Goal: Information Seeking & Learning: Learn about a topic

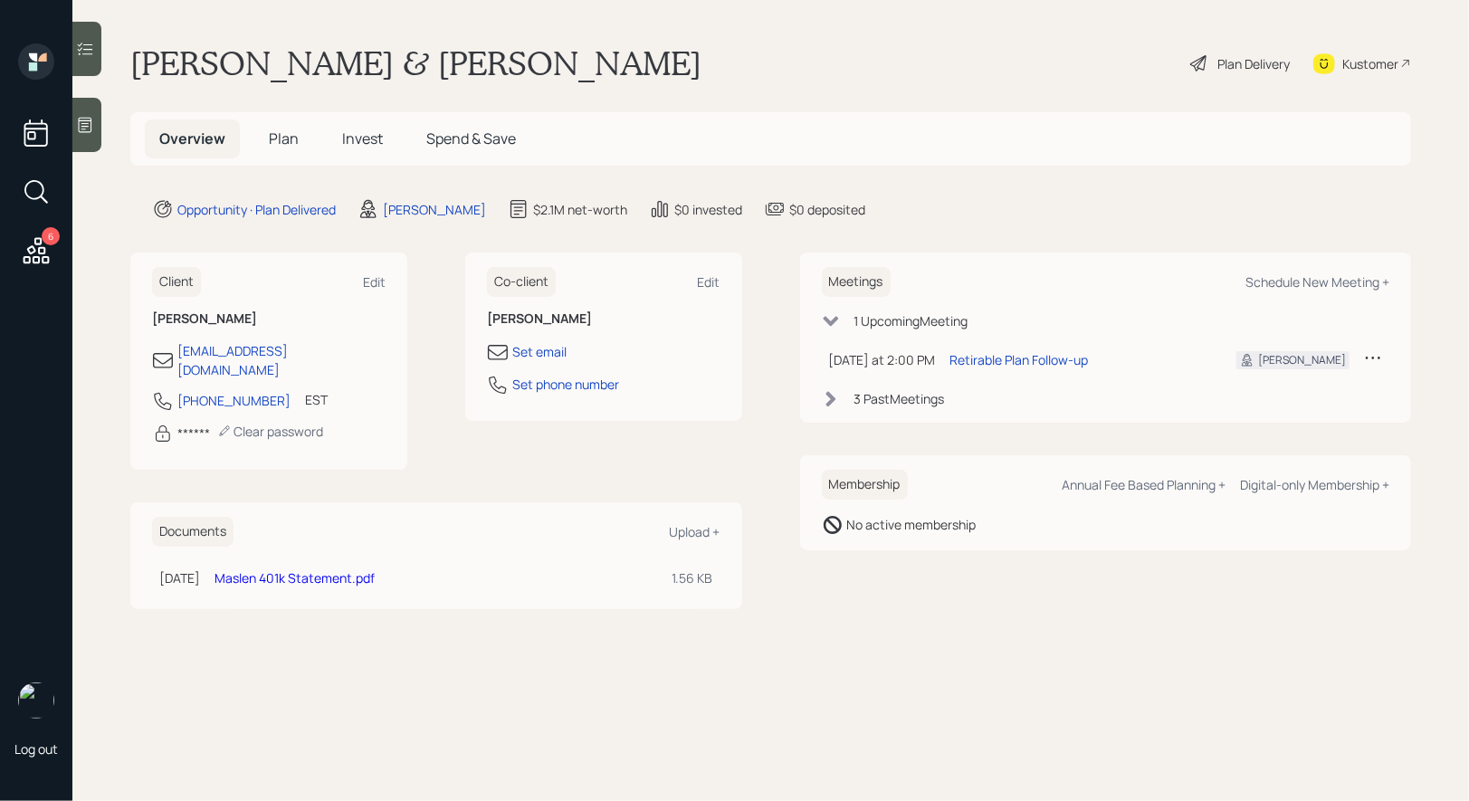
click at [278, 137] on span "Plan" at bounding box center [284, 139] width 30 height 20
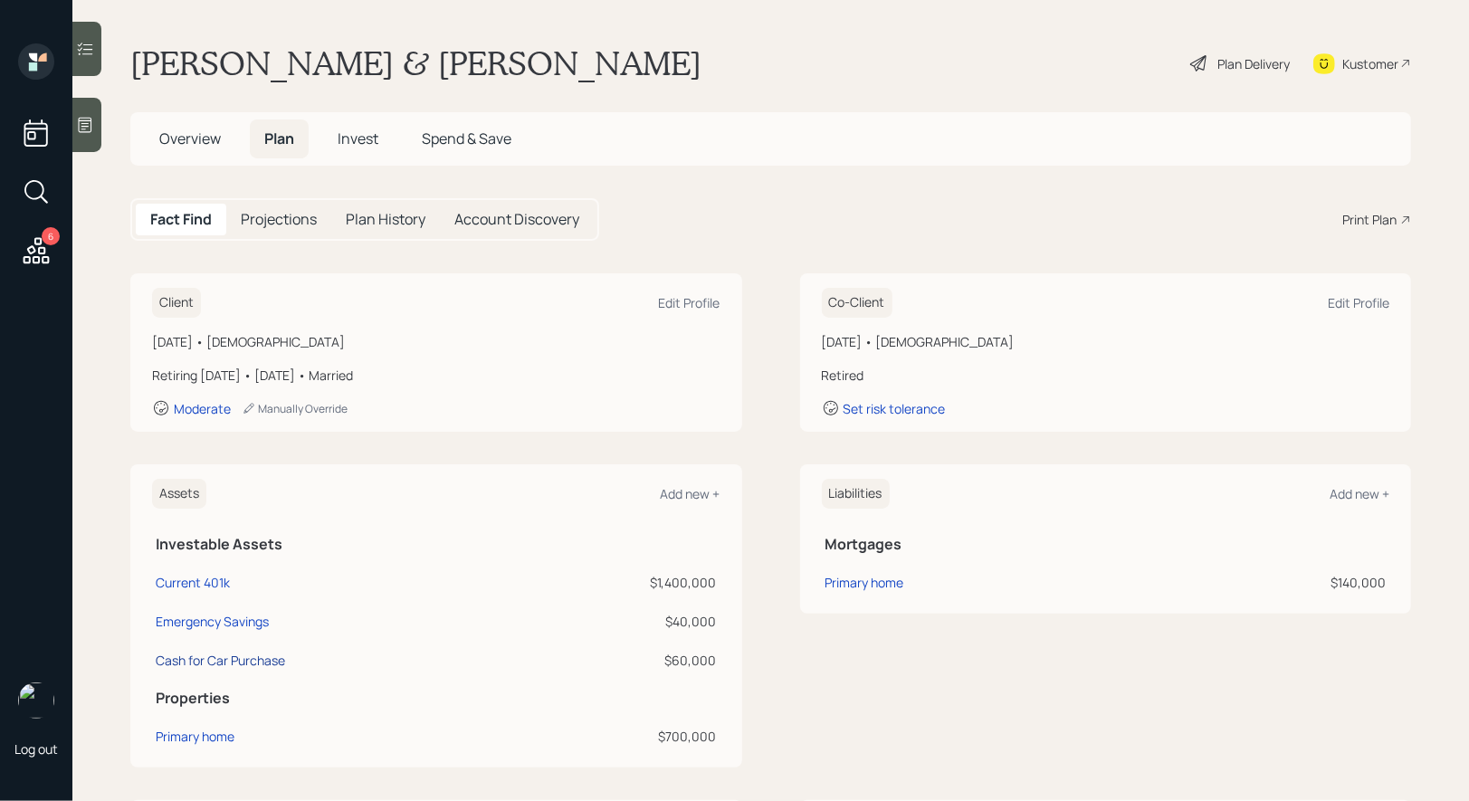
click at [225, 653] on div "Cash for Car Purchase" at bounding box center [220, 660] width 129 height 19
select select "emergency_fund"
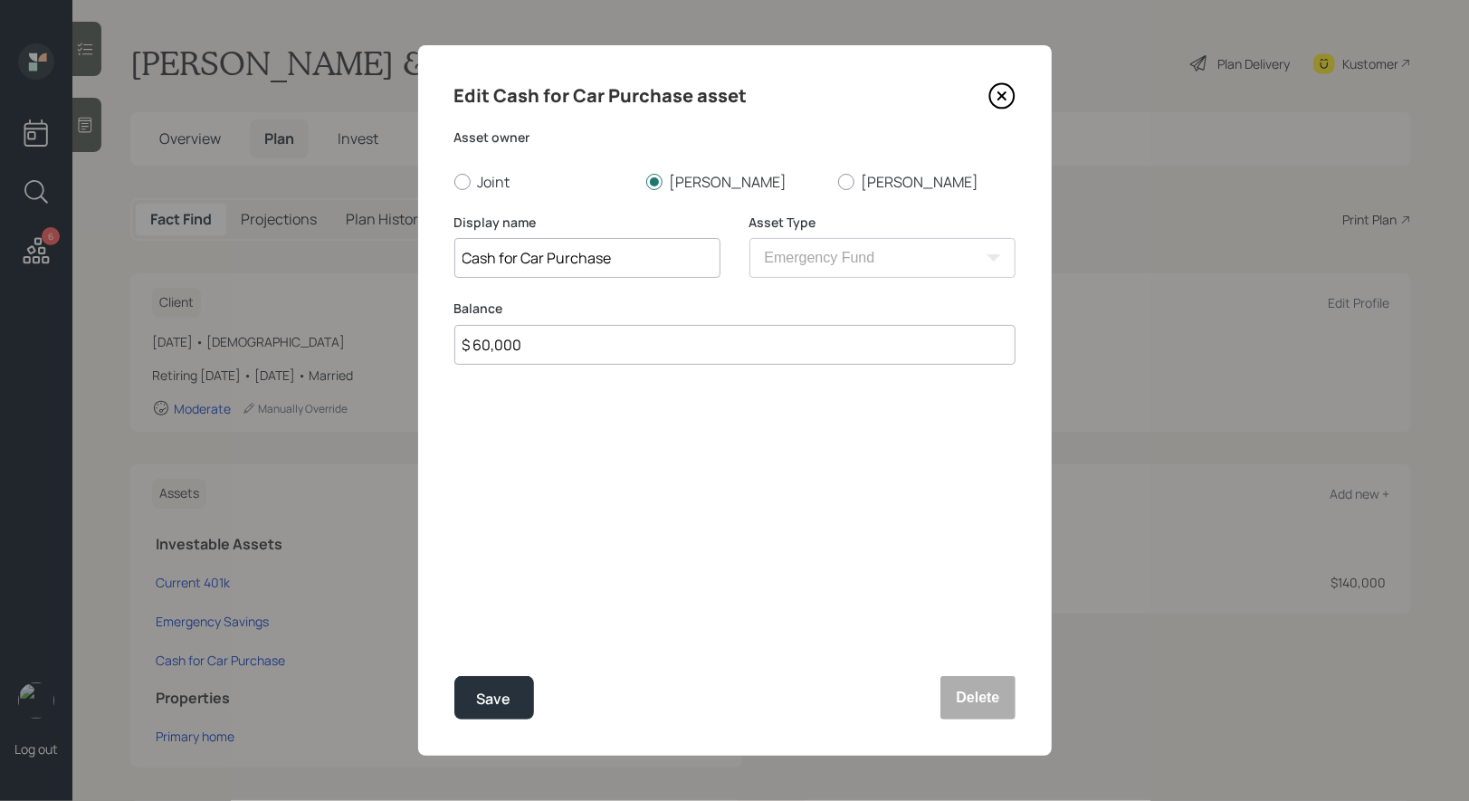
click at [1004, 100] on icon at bounding box center [1001, 95] width 7 height 7
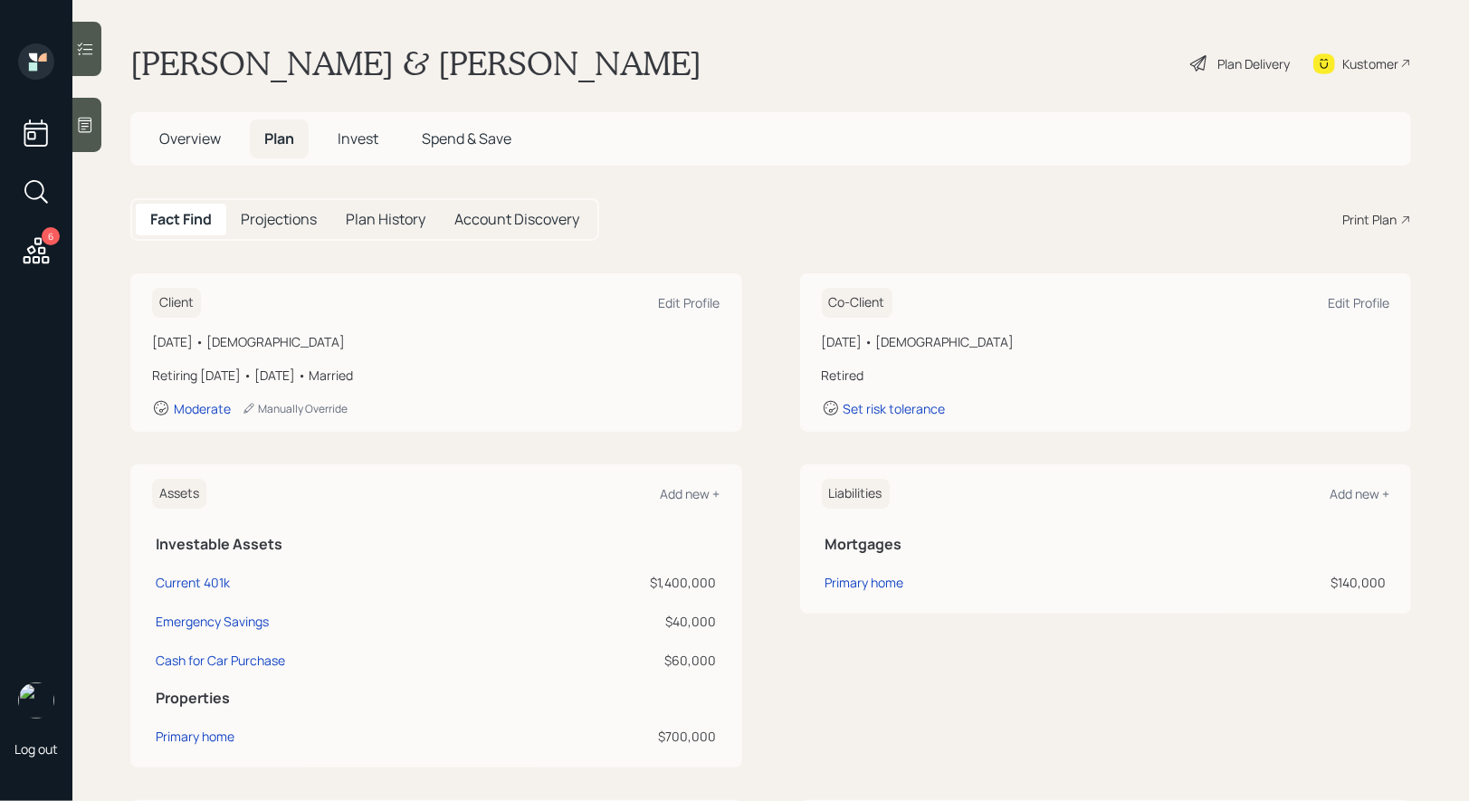
click at [1206, 60] on icon at bounding box center [1200, 64] width 22 height 22
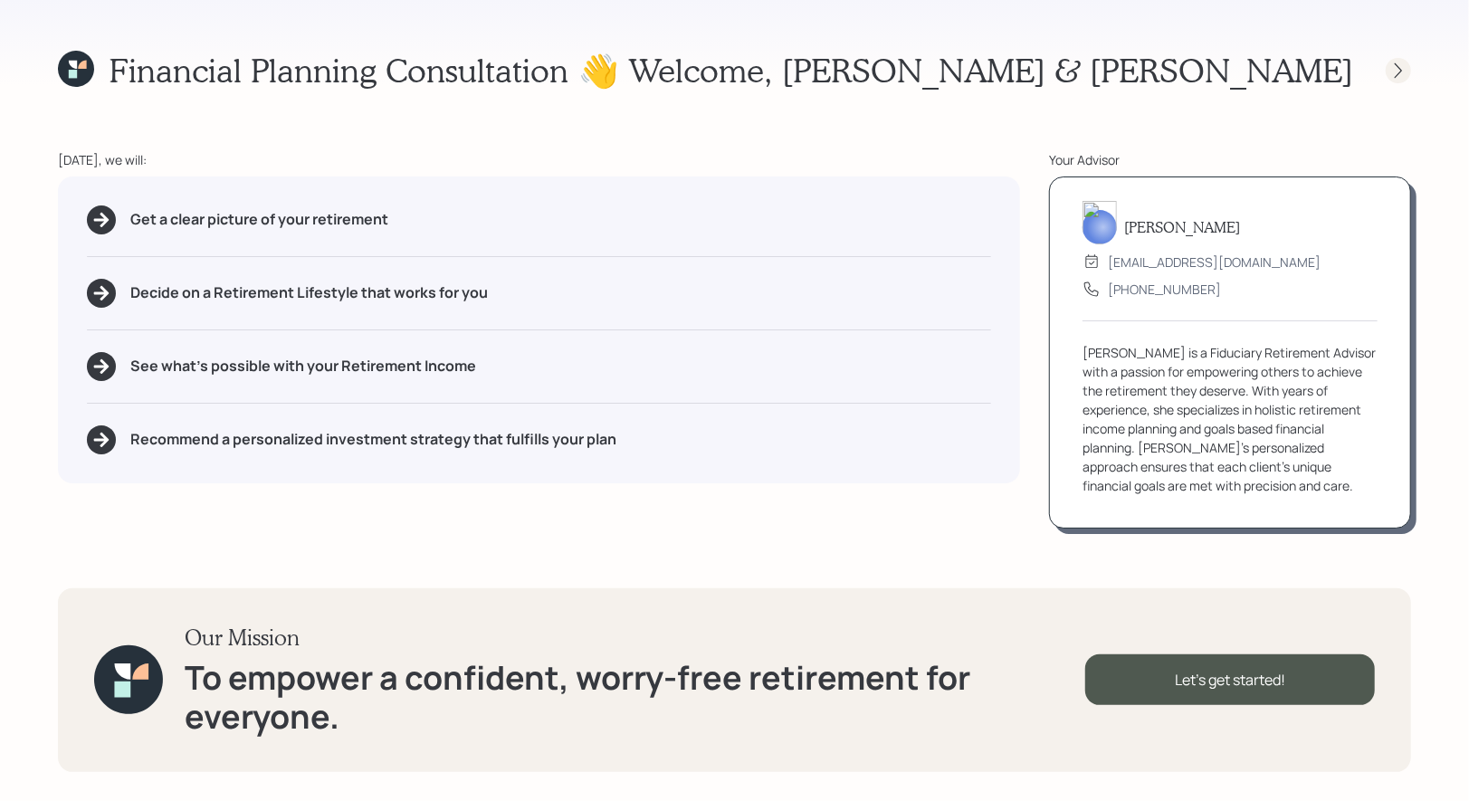
click at [1394, 66] on icon at bounding box center [1399, 71] width 18 height 18
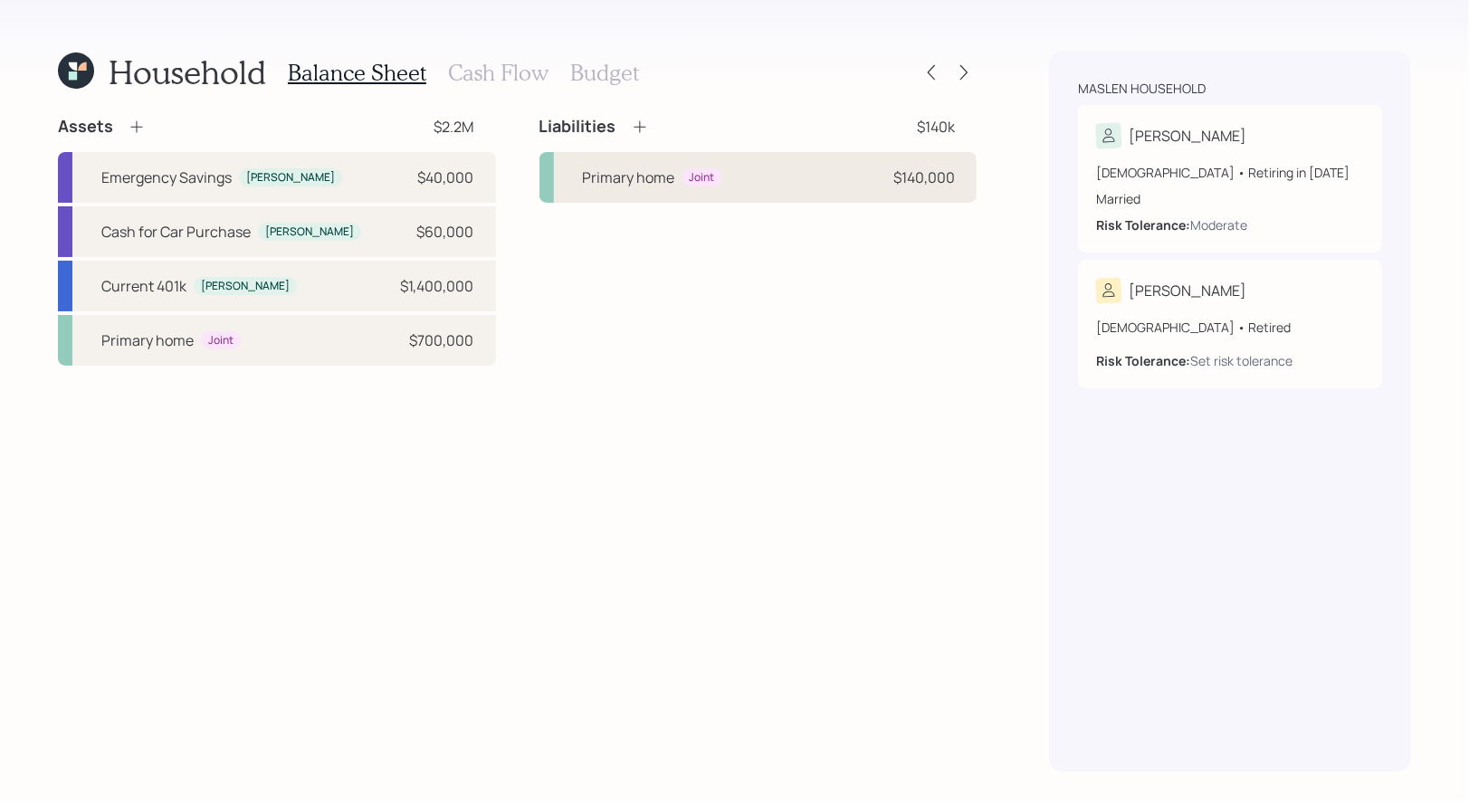
click at [768, 188] on div "Primary home Joint $140,000" at bounding box center [759, 177] width 438 height 51
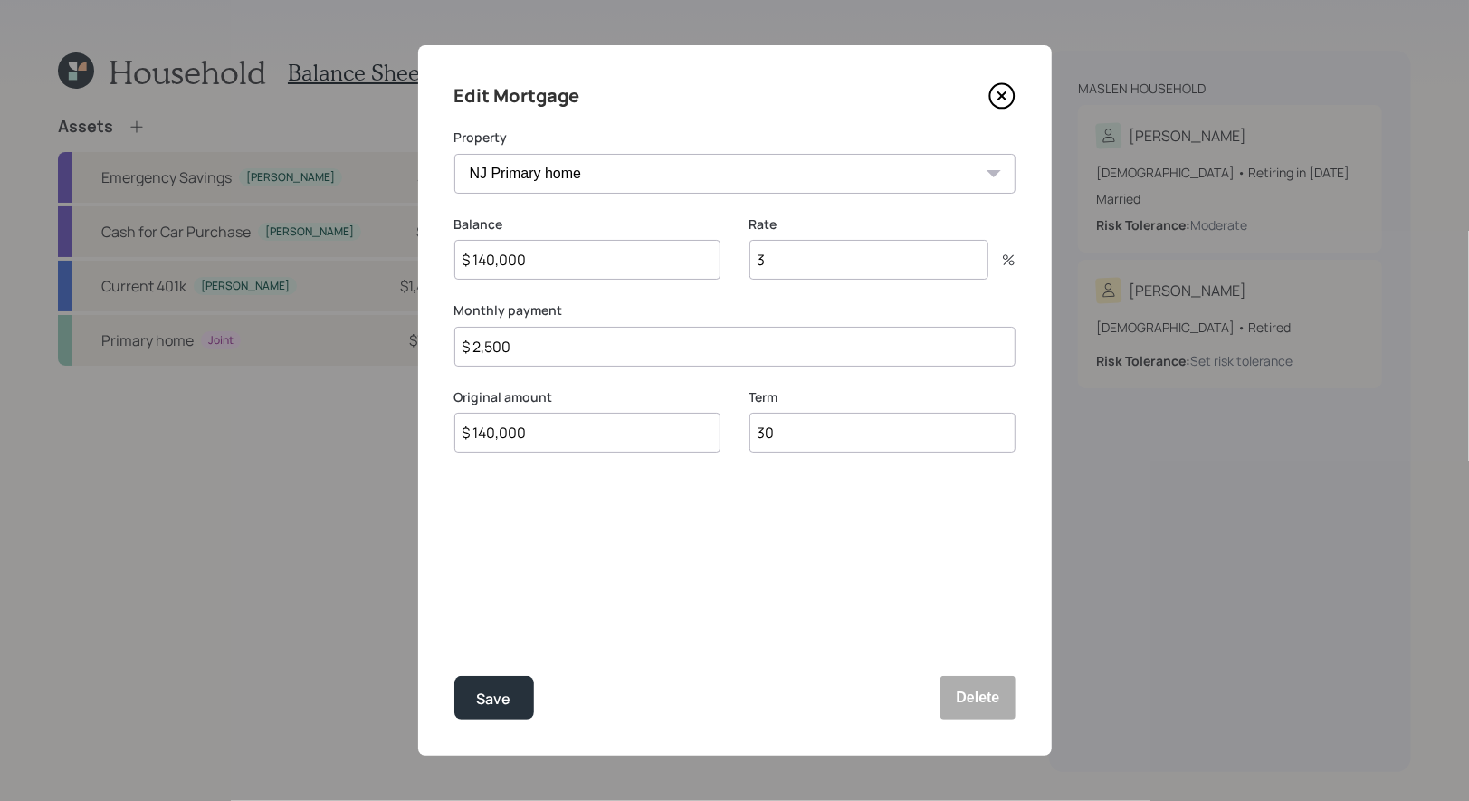
click at [1000, 101] on icon at bounding box center [1002, 95] width 27 height 27
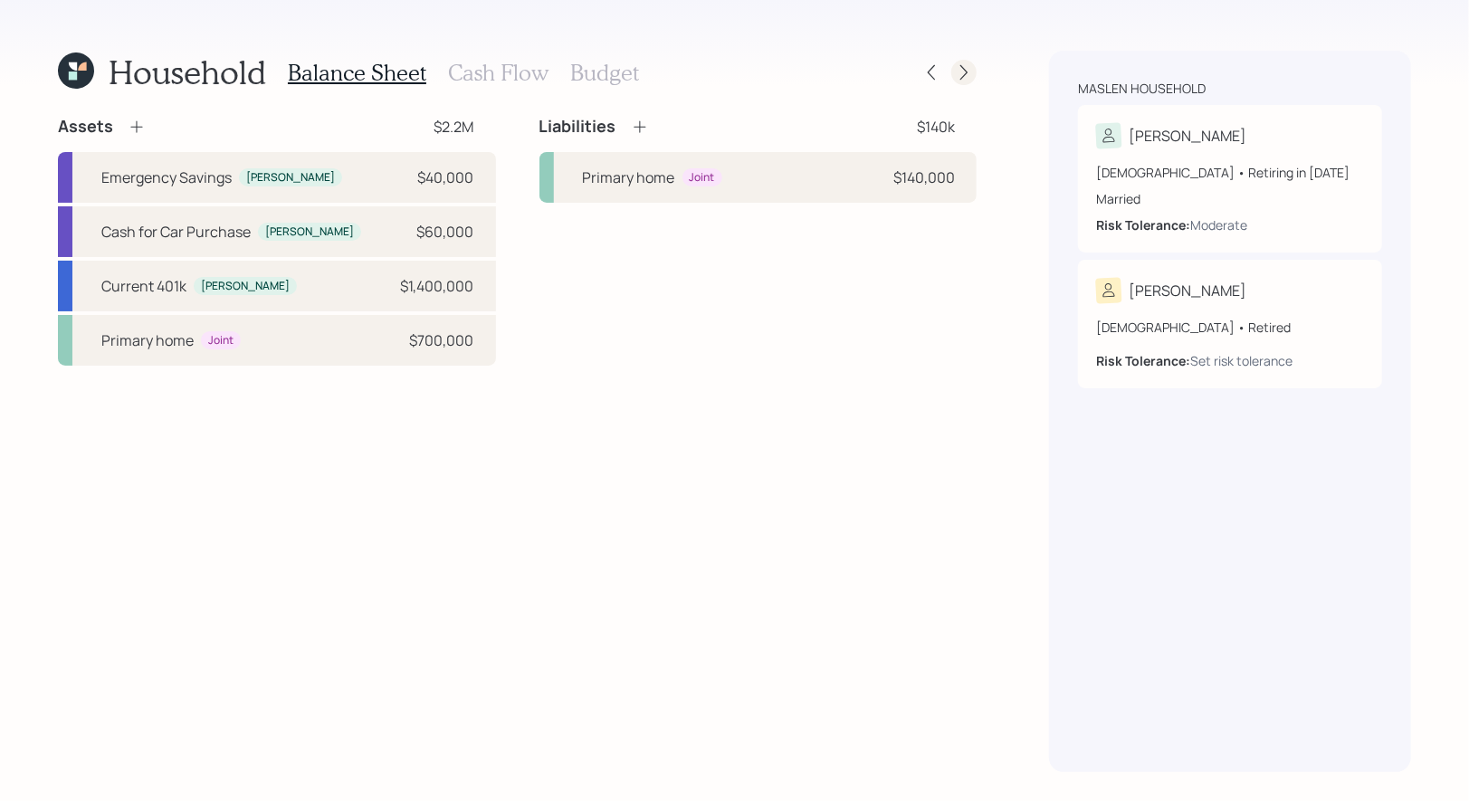
click at [964, 73] on icon at bounding box center [964, 72] width 18 height 18
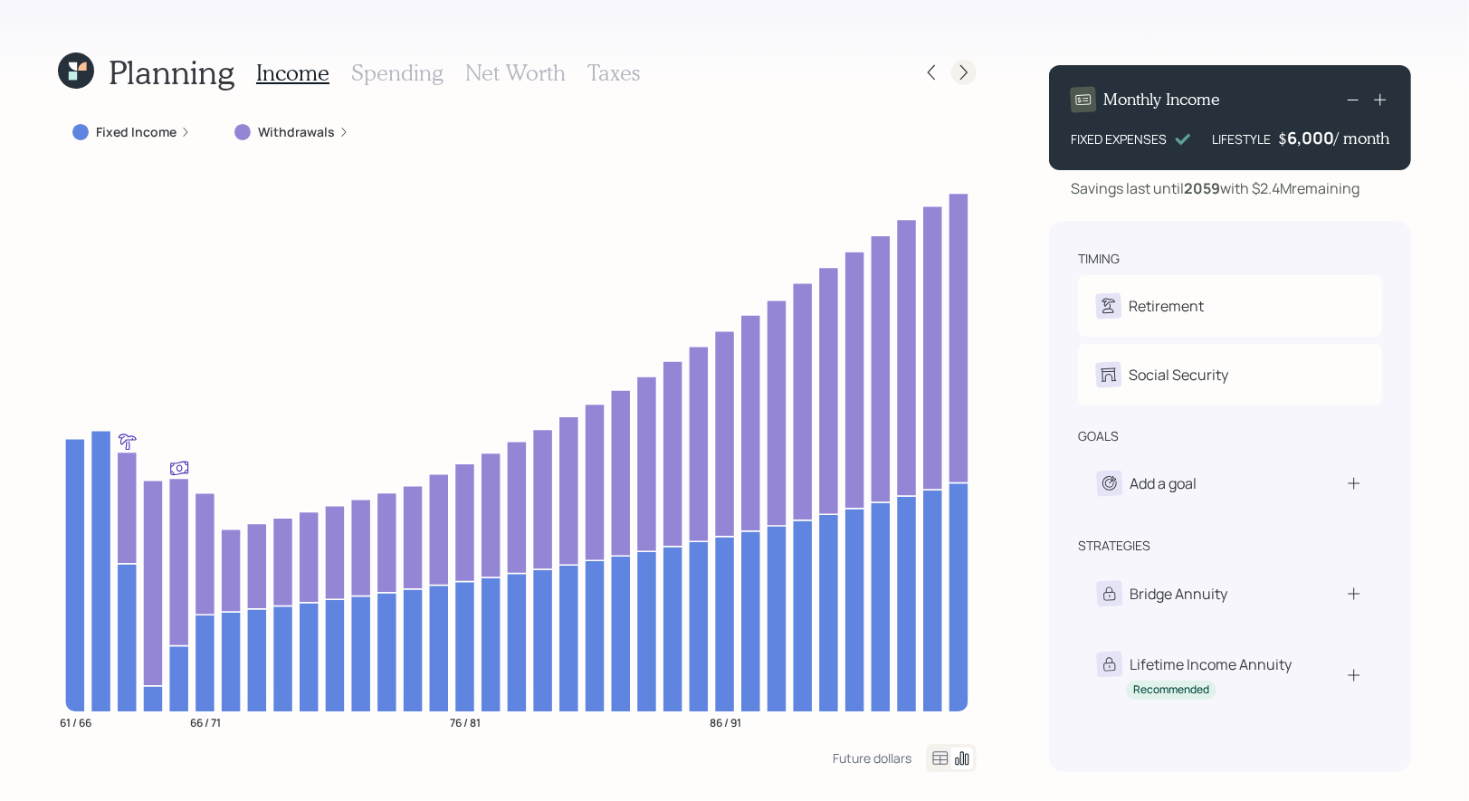
click at [967, 67] on icon at bounding box center [964, 72] width 18 height 18
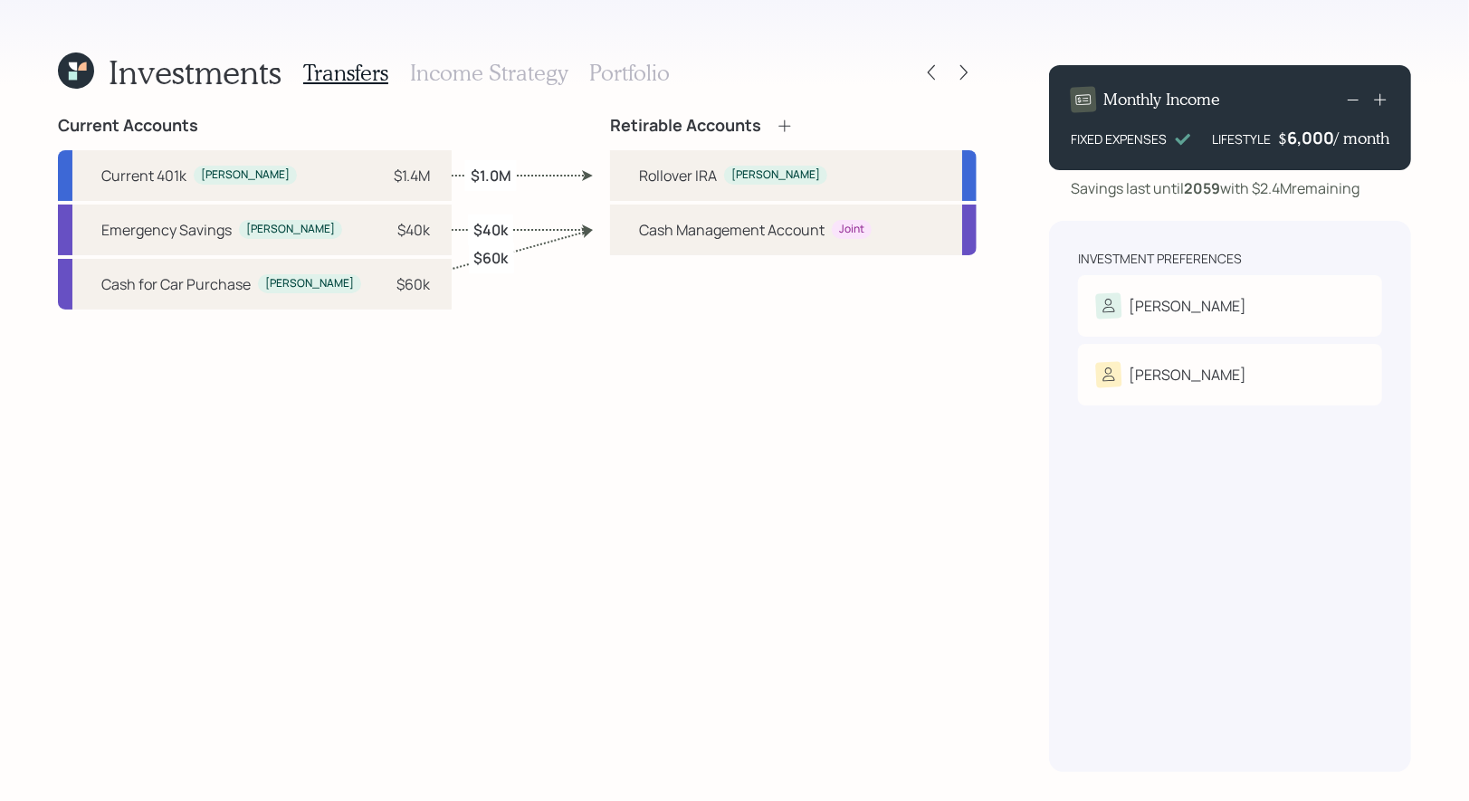
click at [602, 74] on h3 "Portfolio" at bounding box center [629, 73] width 81 height 26
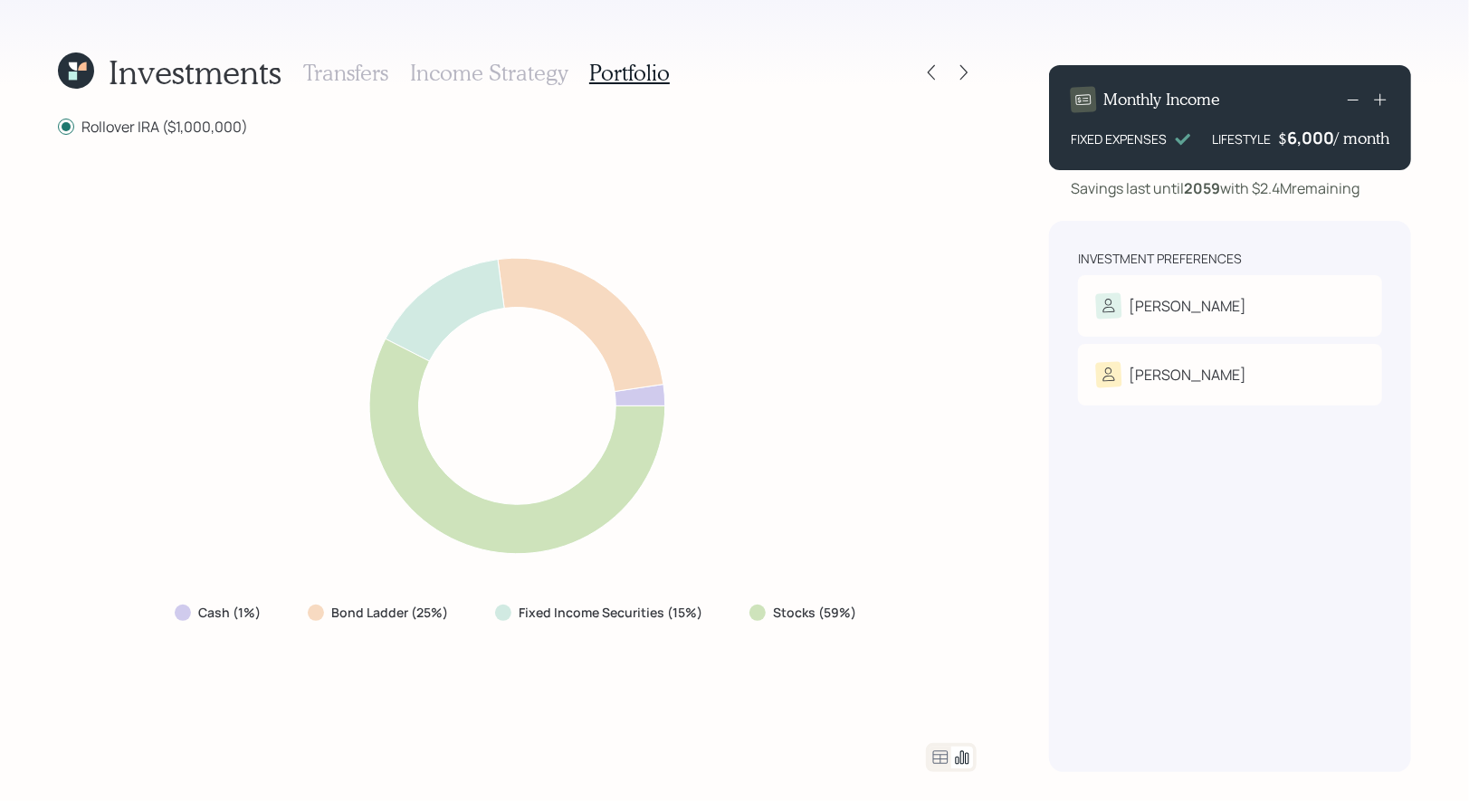
click at [72, 70] on icon at bounding box center [76, 71] width 36 height 36
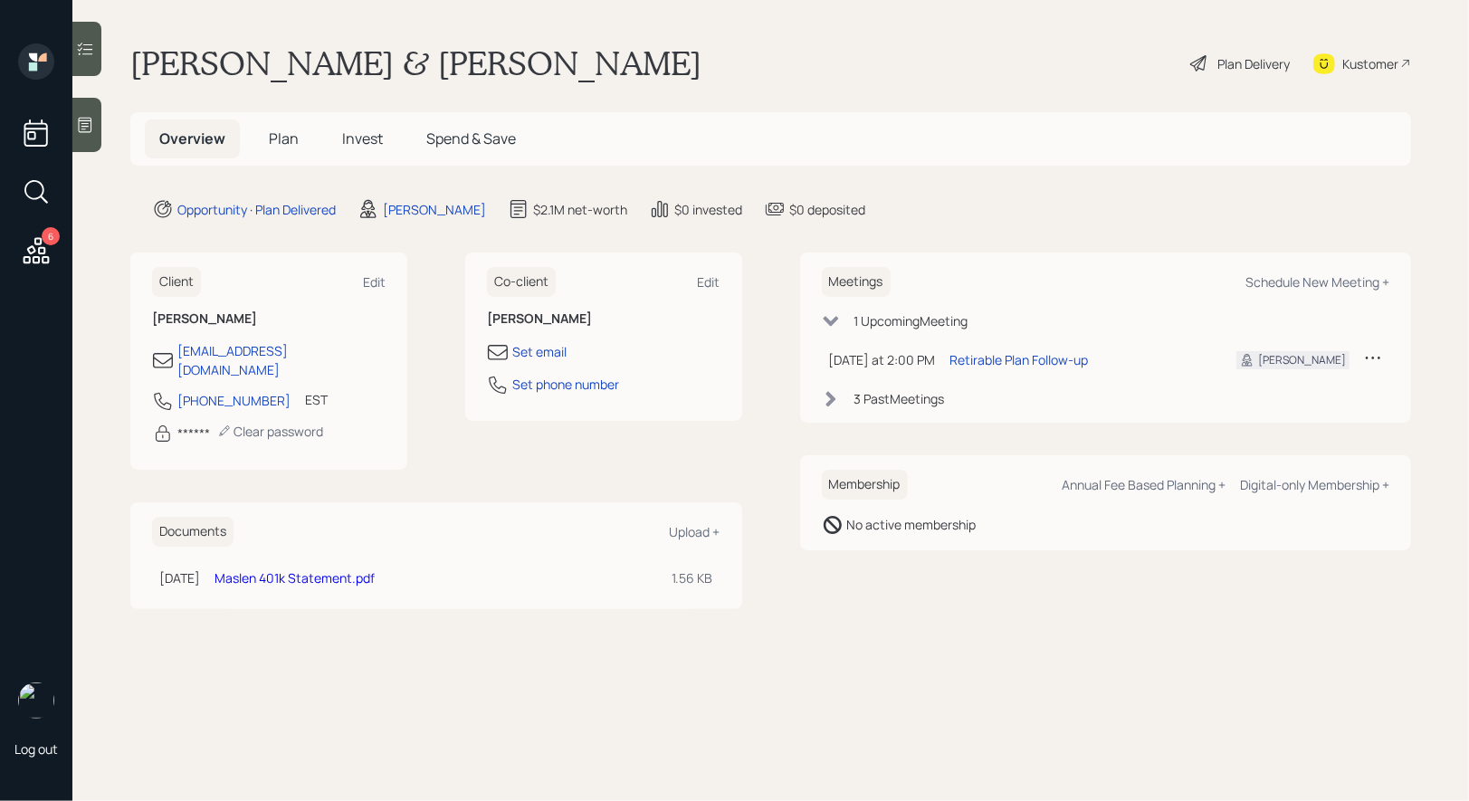
click at [370, 144] on span "Invest" at bounding box center [362, 139] width 41 height 20
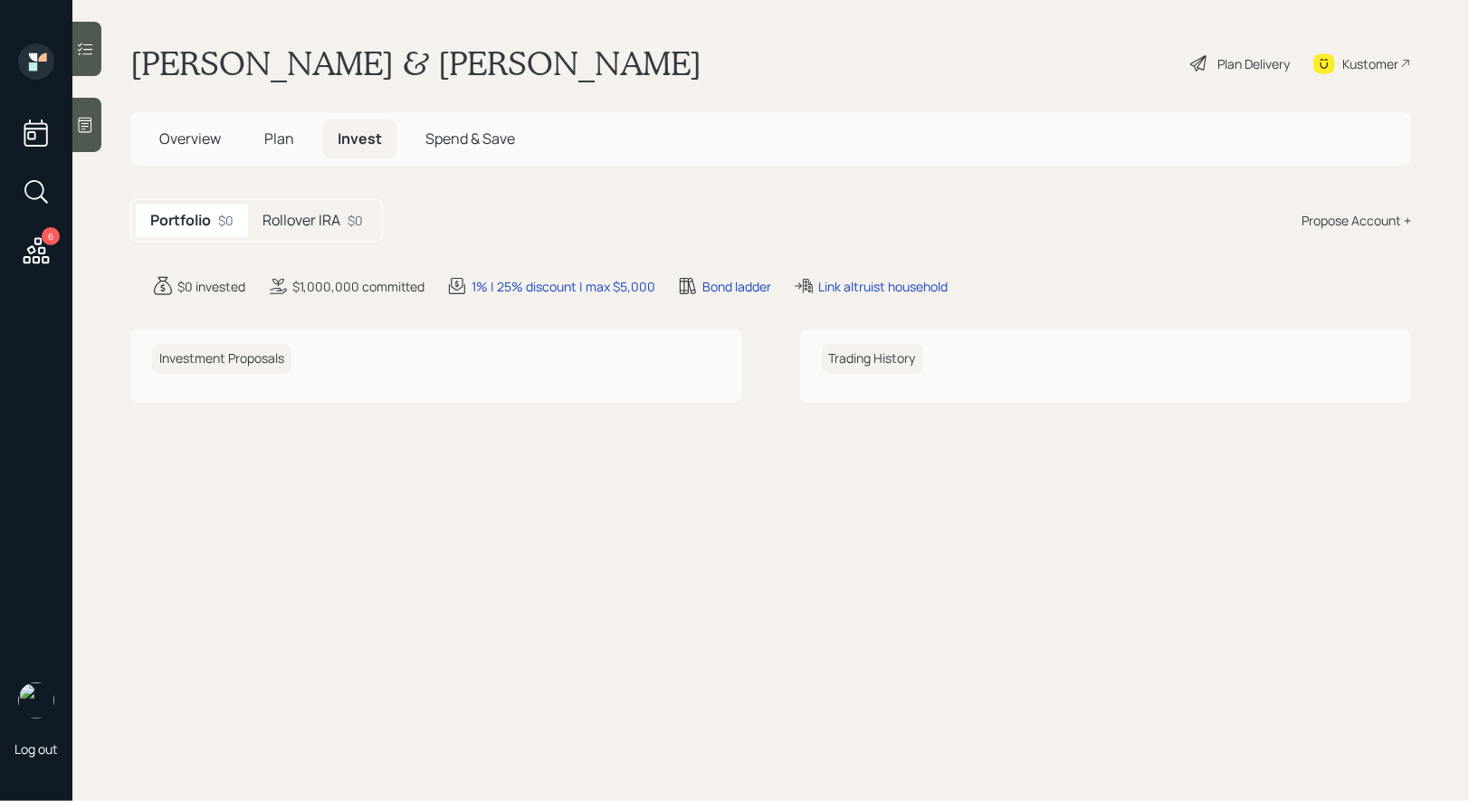
click at [279, 141] on span "Plan" at bounding box center [279, 139] width 30 height 20
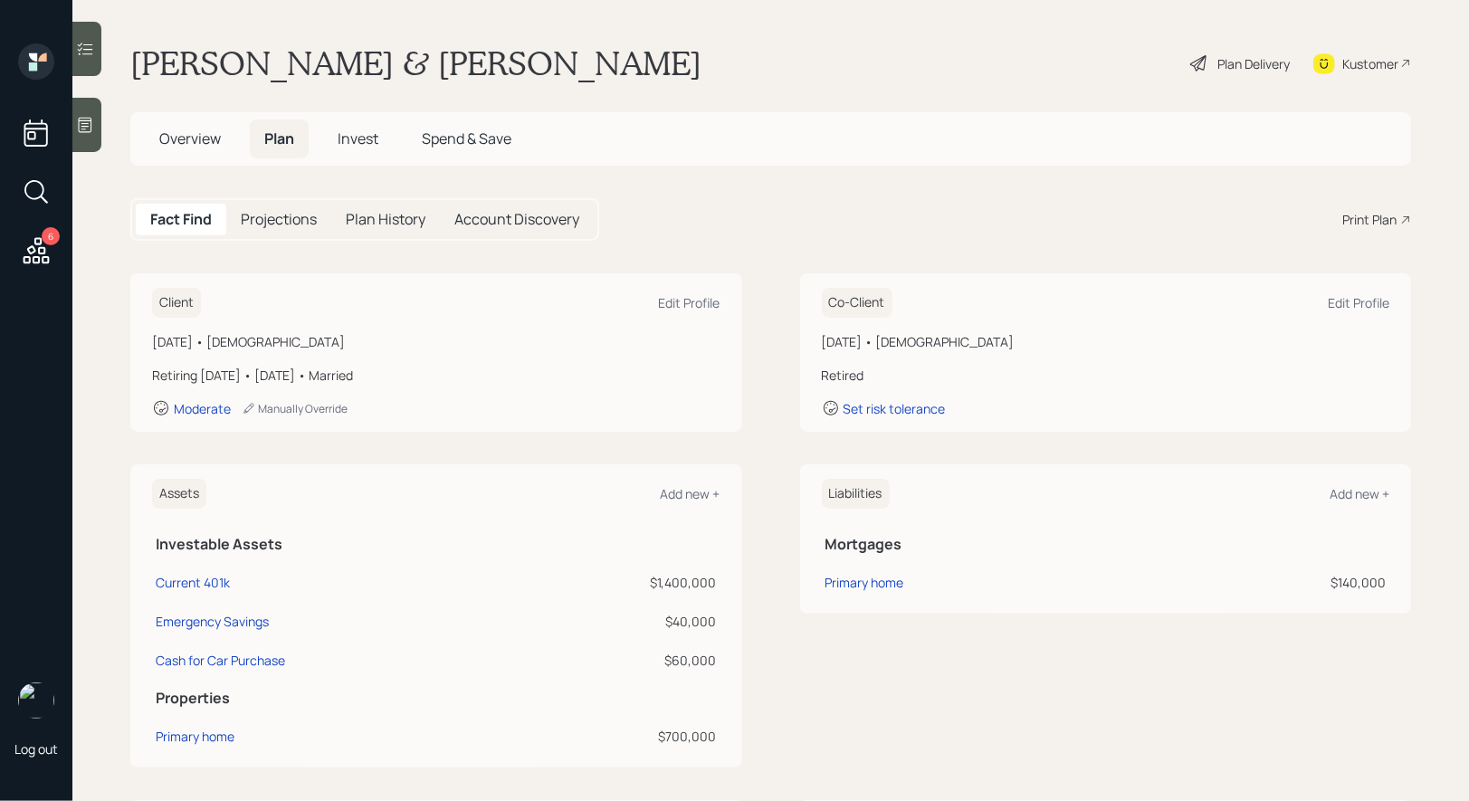
click at [1208, 72] on icon at bounding box center [1200, 64] width 22 height 22
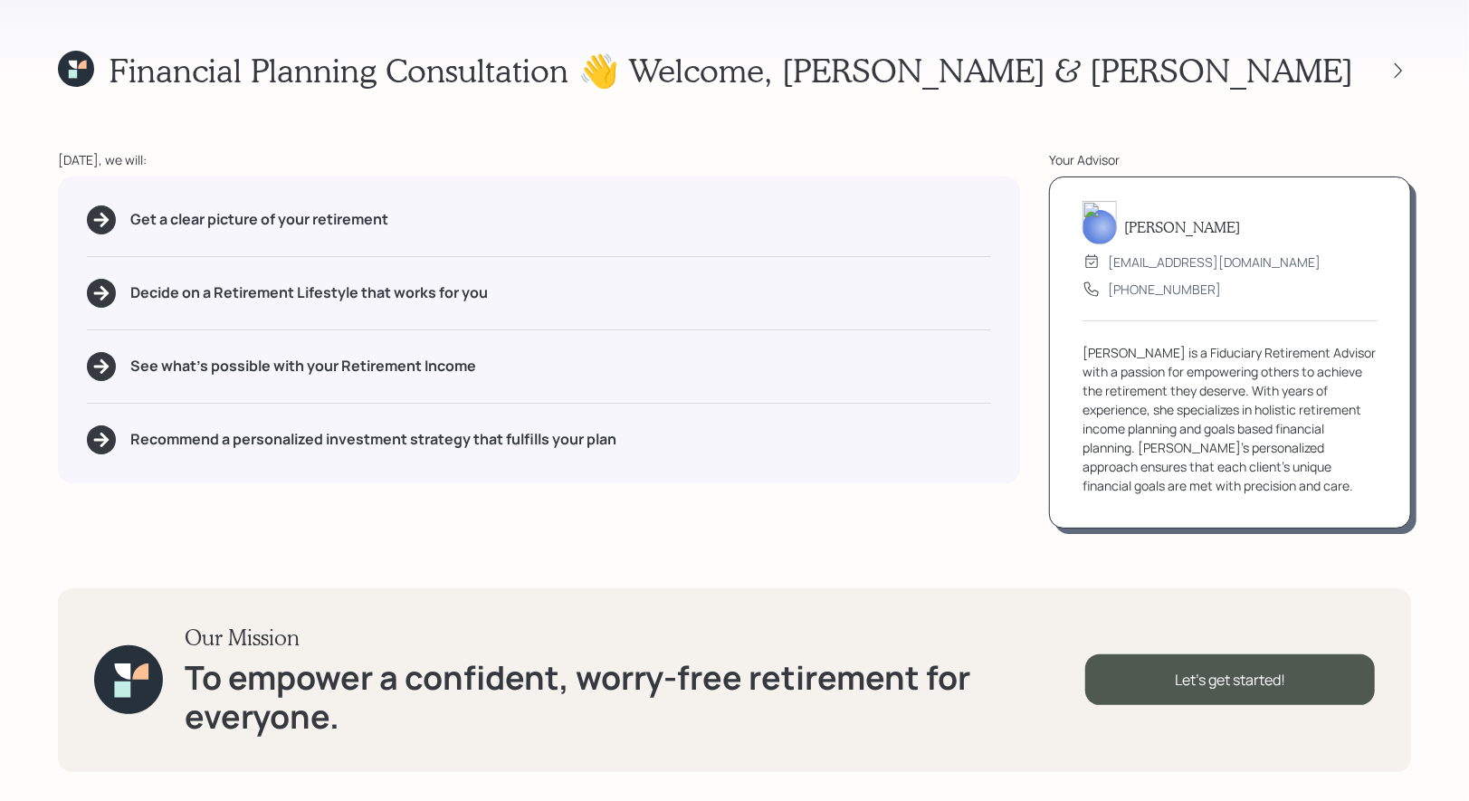
click at [1390, 88] on div "👋 Welcome , [PERSON_NAME] & [PERSON_NAME]" at bounding box center [995, 70] width 833 height 39
click at [1395, 70] on icon at bounding box center [1399, 71] width 18 height 18
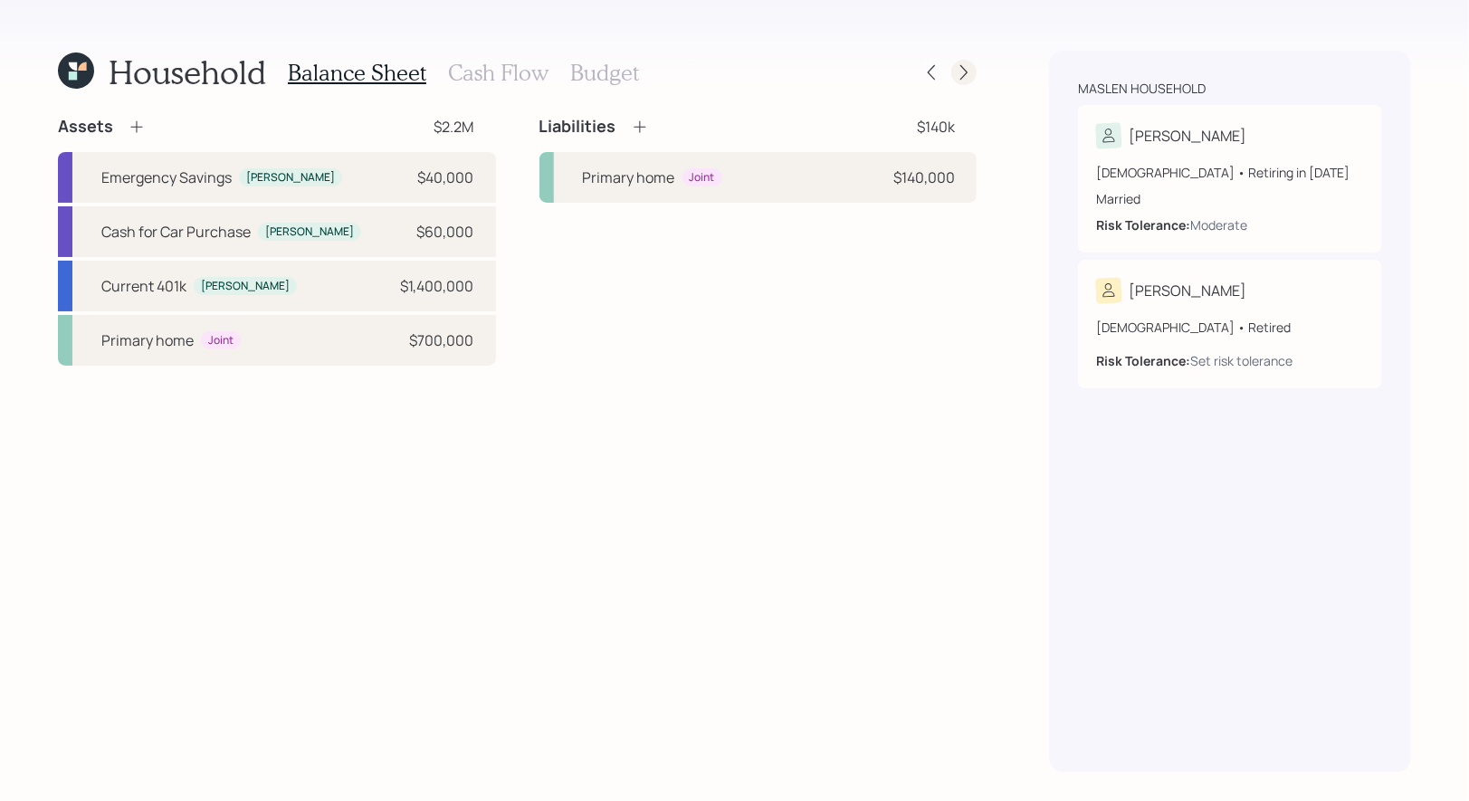
click at [967, 71] on icon at bounding box center [964, 72] width 18 height 18
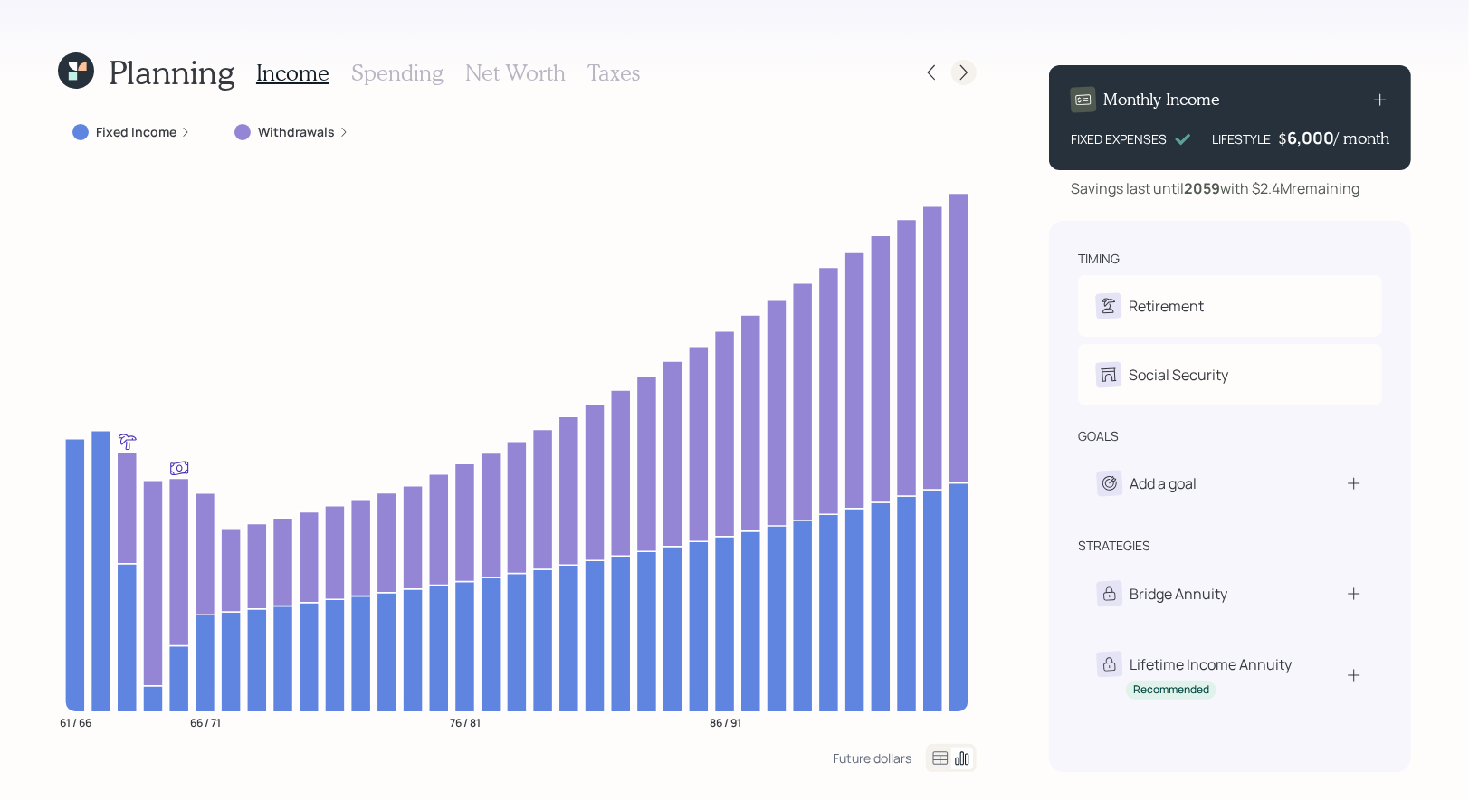
click at [968, 78] on icon at bounding box center [964, 72] width 18 height 18
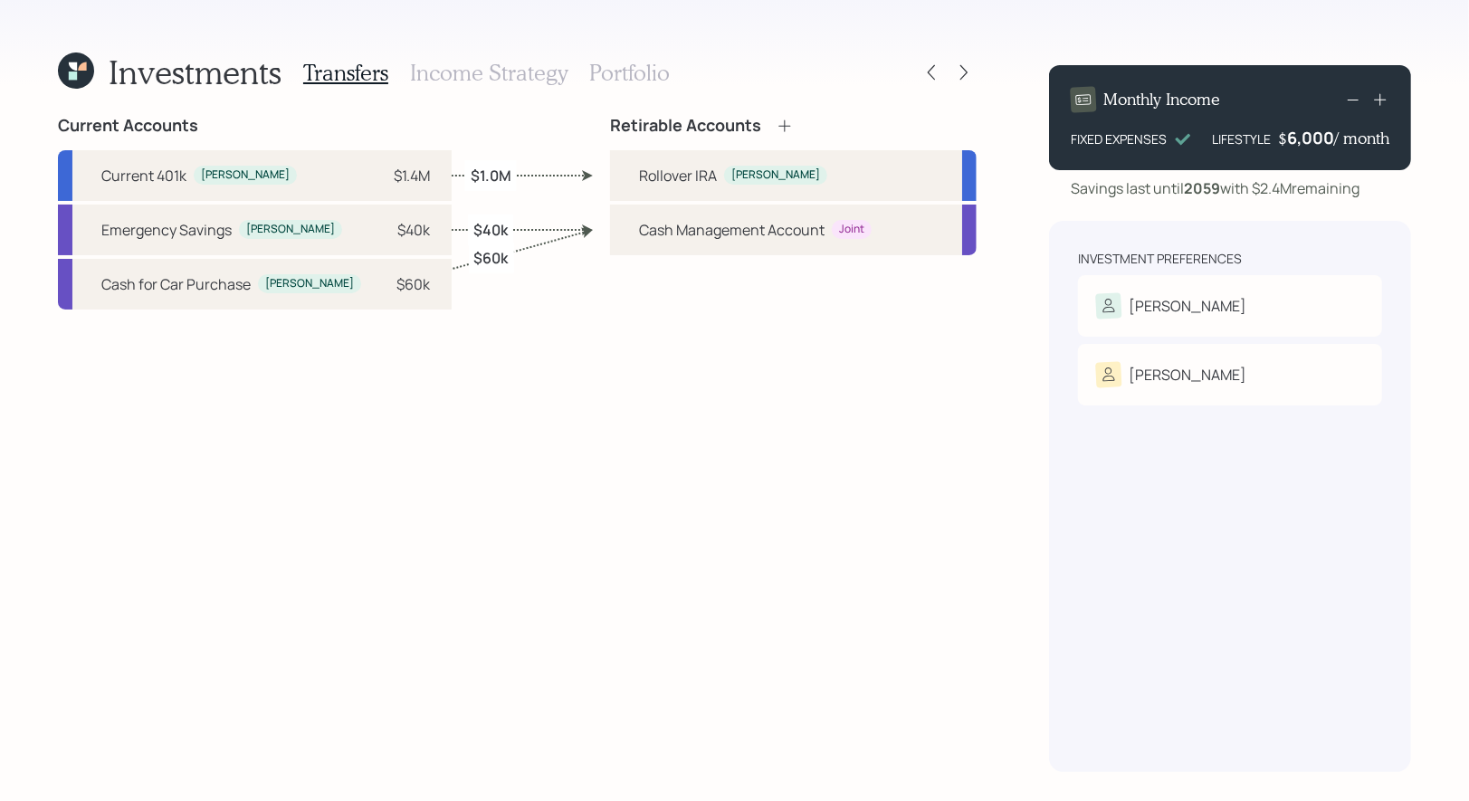
click at [487, 76] on h3 "Income Strategy" at bounding box center [489, 73] width 158 height 26
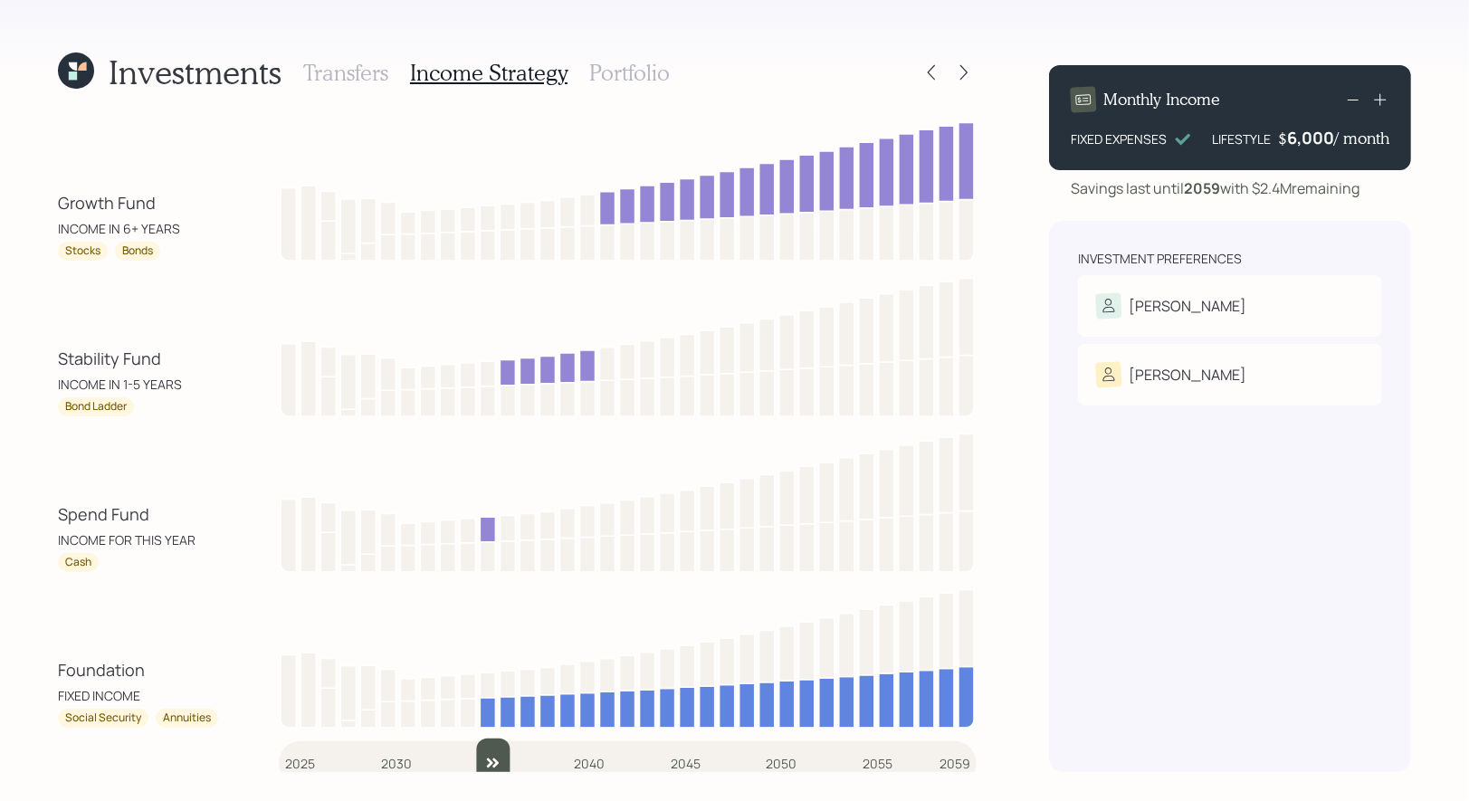
drag, startPoint x: 303, startPoint y: 755, endPoint x: 483, endPoint y: 739, distance: 180.0
type input "2035"
click at [483, 740] on input "slider" at bounding box center [628, 763] width 698 height 49
click at [927, 73] on icon at bounding box center [932, 72] width 18 height 18
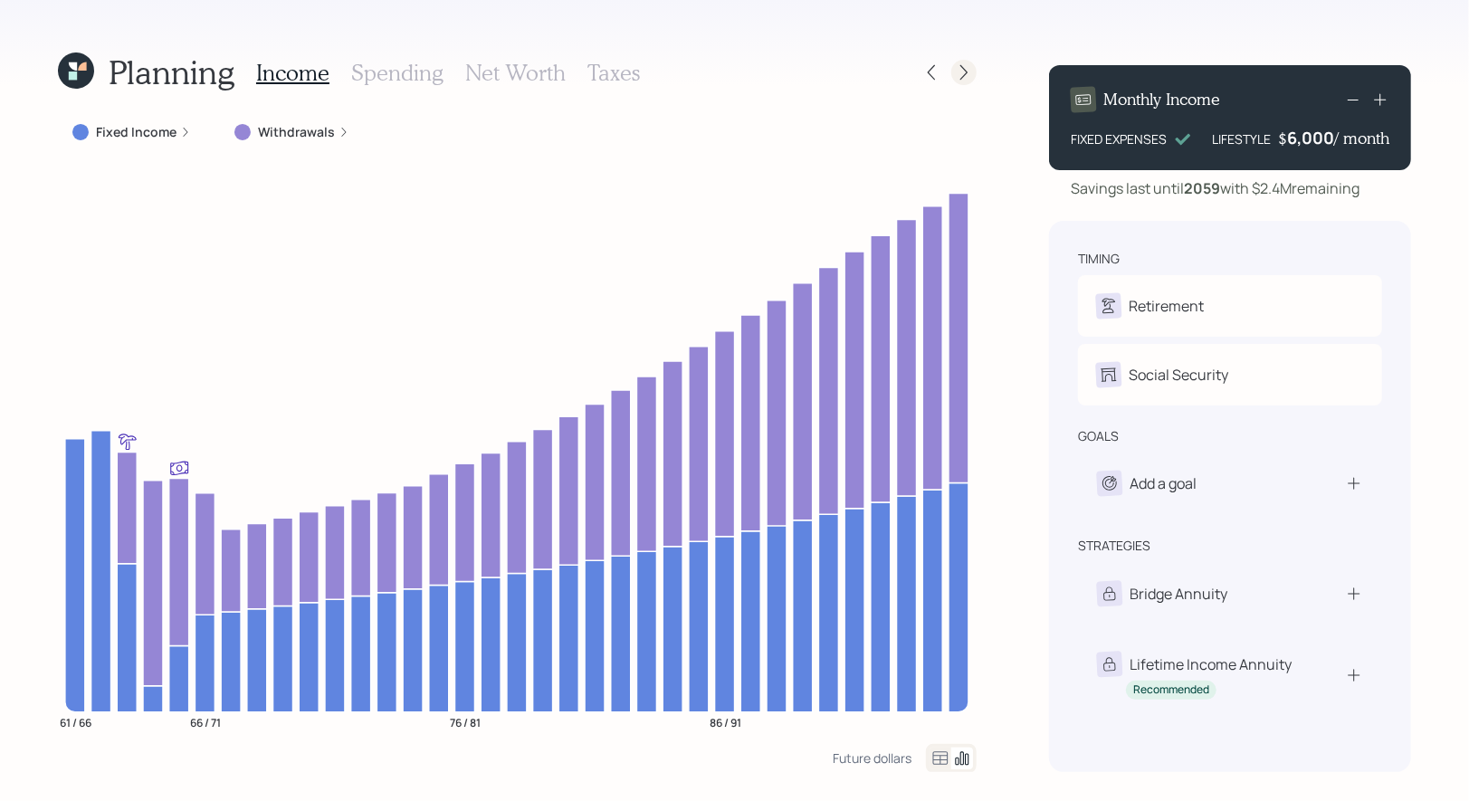
click at [968, 81] on icon at bounding box center [964, 72] width 18 height 18
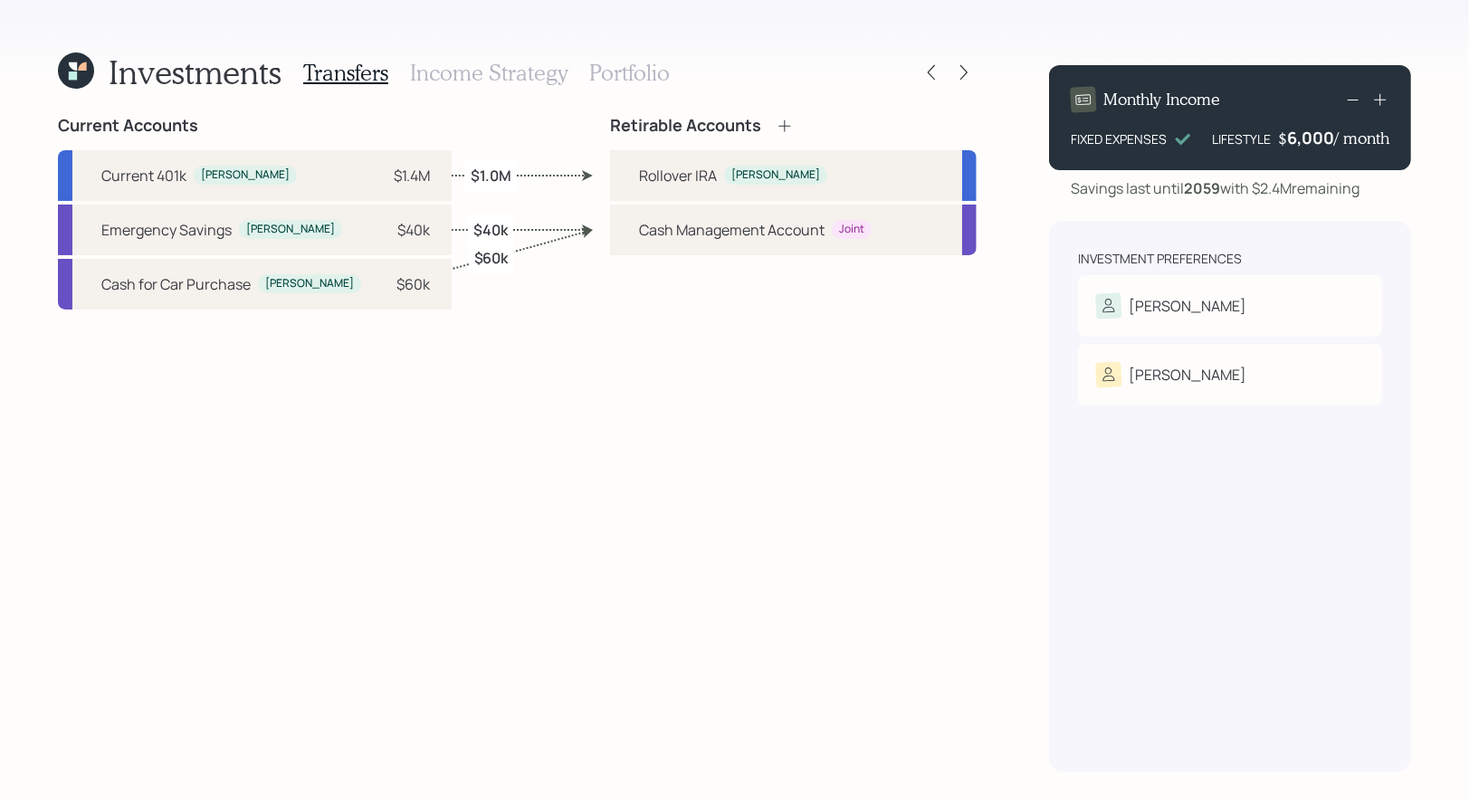
click at [595, 80] on h3 "Portfolio" at bounding box center [629, 73] width 81 height 26
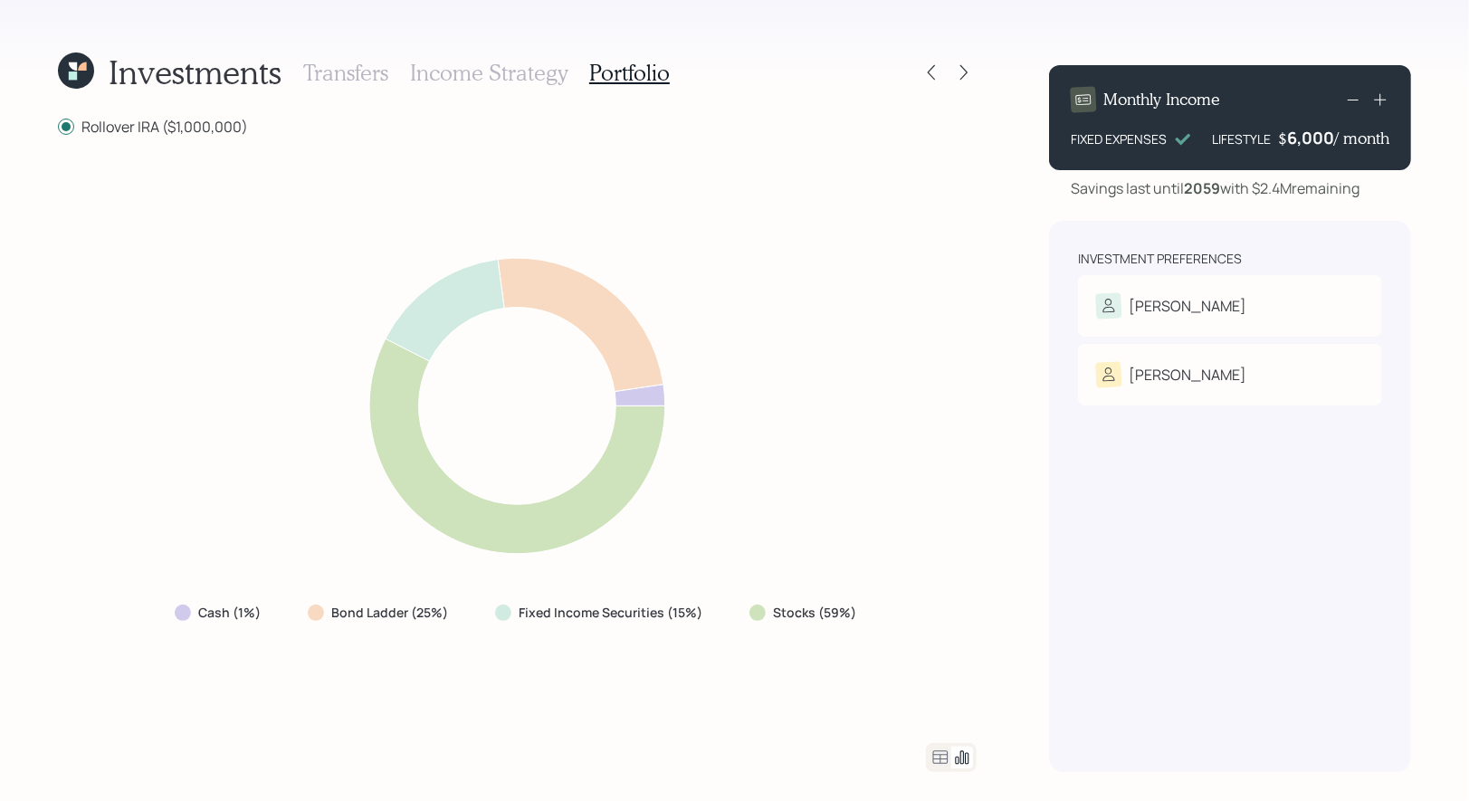
click at [940, 761] on icon at bounding box center [941, 758] width 22 height 22
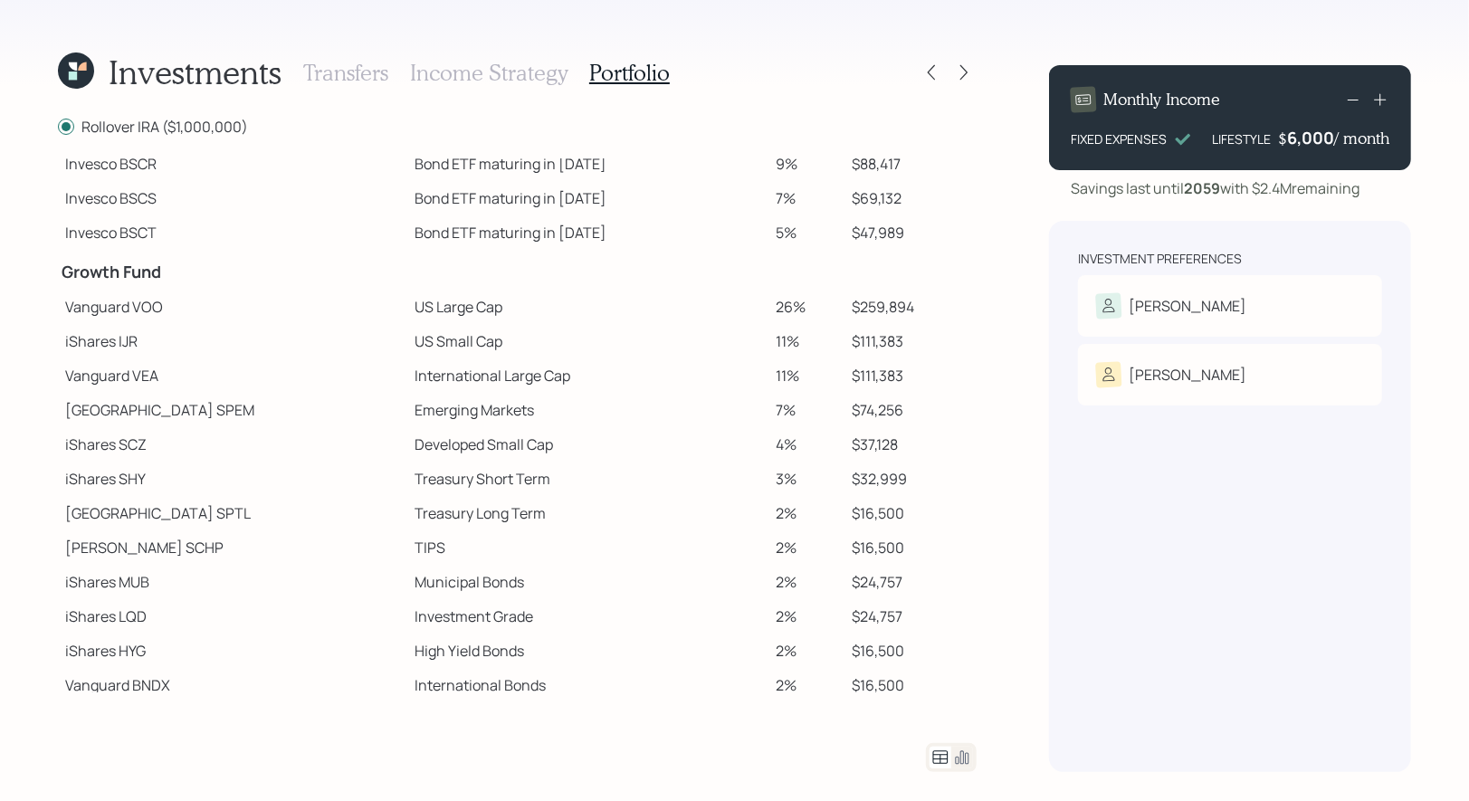
scroll to position [206, 0]
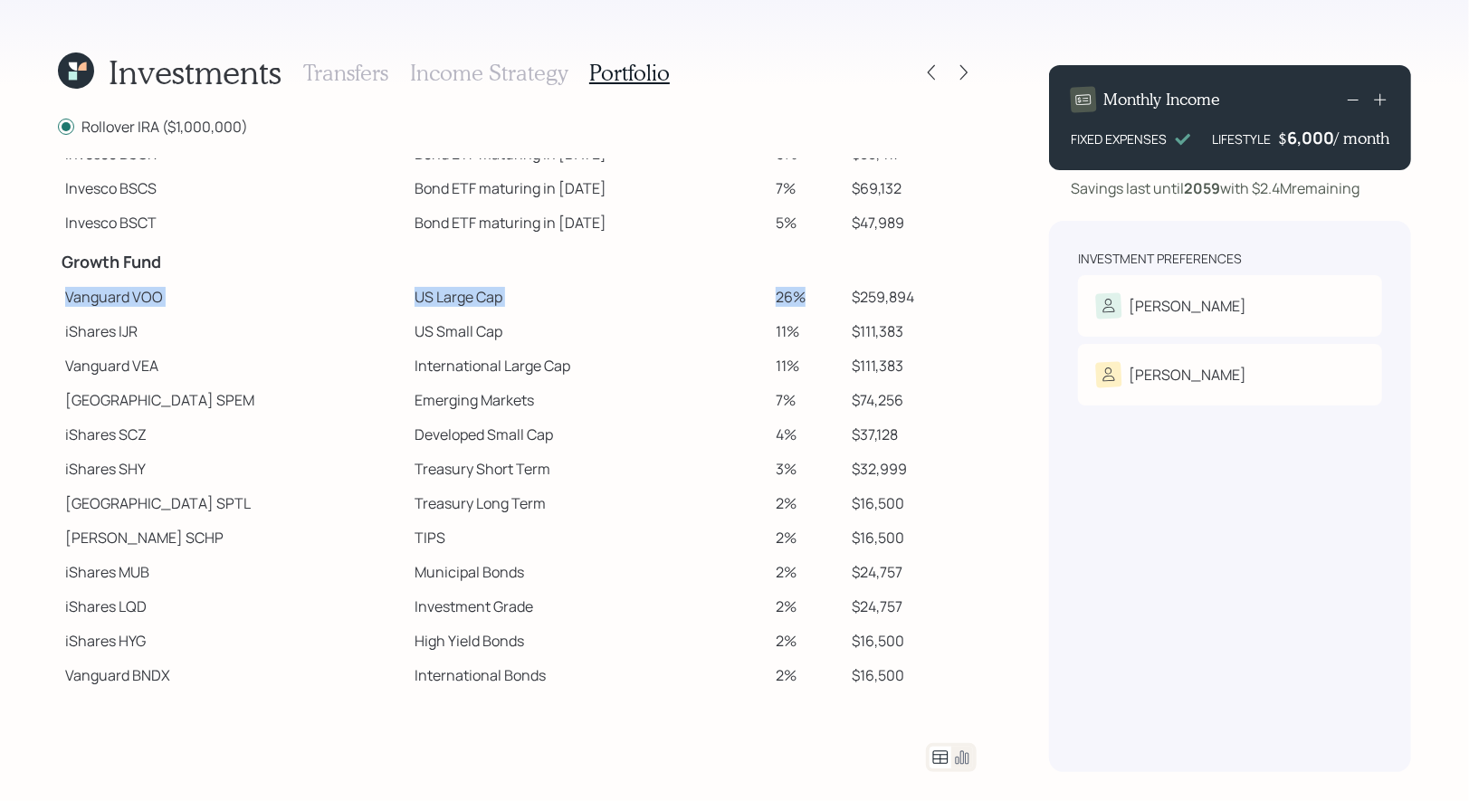
drag, startPoint x: 777, startPoint y: 299, endPoint x: 66, endPoint y: 300, distance: 710.8
click at [66, 300] on tr "Vanguard VOO US Large Cap 26% $259,894" at bounding box center [517, 297] width 919 height 34
click at [933, 63] on icon at bounding box center [932, 72] width 18 height 18
